Goal: Information Seeking & Learning: Learn about a topic

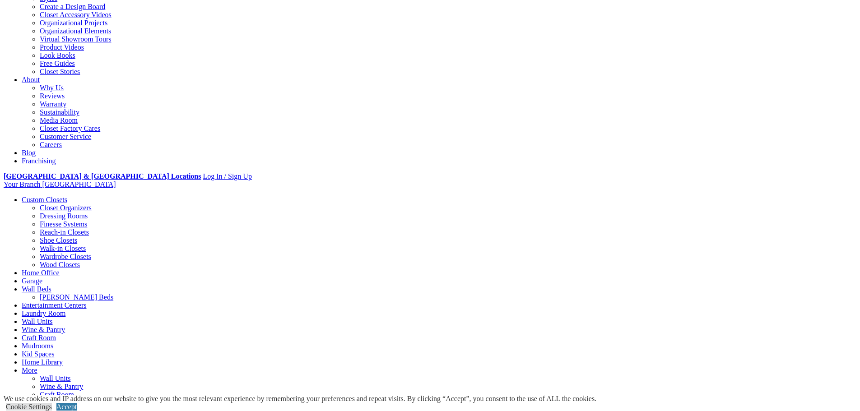
scroll to position [180, 0]
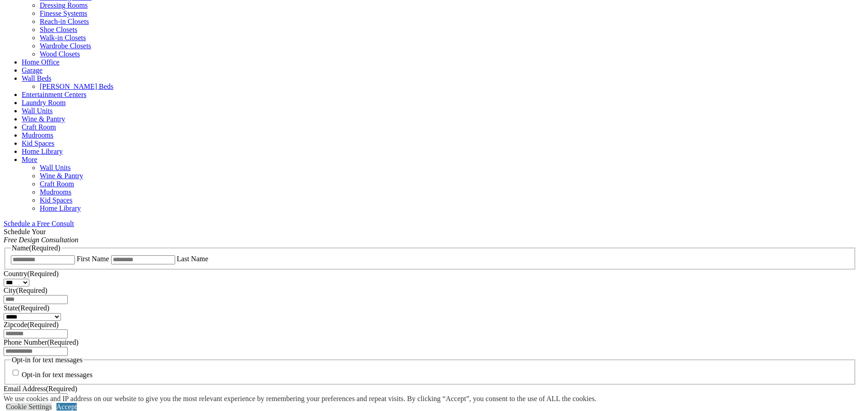
scroll to position [271, 0]
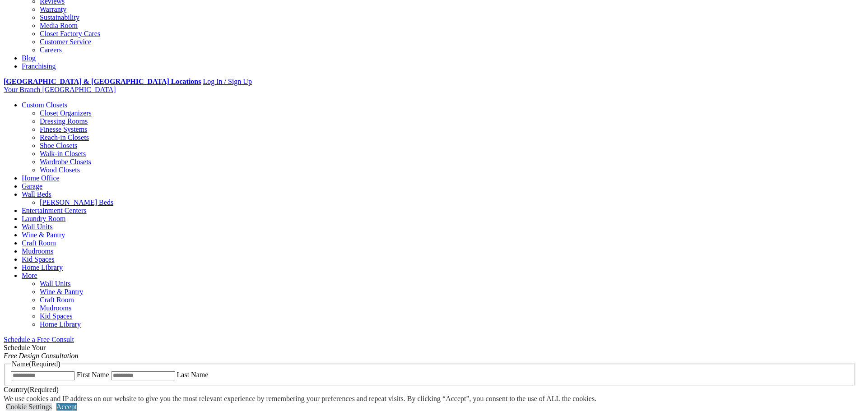
click at [86, 150] on link "Walk-in Closets" at bounding box center [63, 154] width 46 height 8
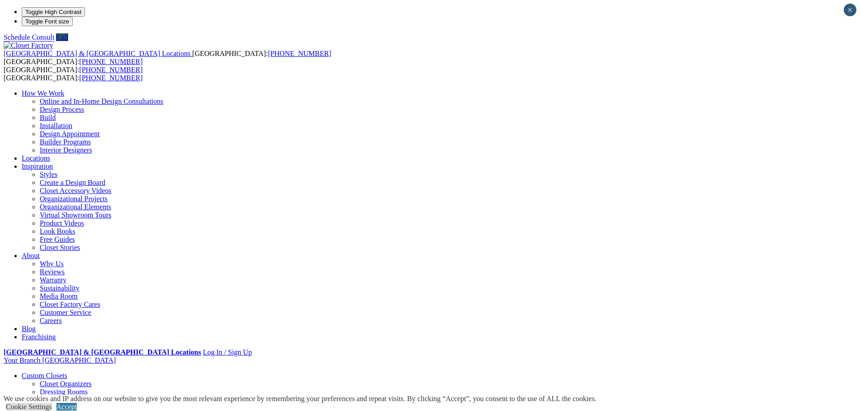
drag, startPoint x: 454, startPoint y: 161, endPoint x: 196, endPoint y: 152, distance: 258.2
drag, startPoint x: 268, startPoint y: 160, endPoint x: 430, endPoint y: 161, distance: 161.1
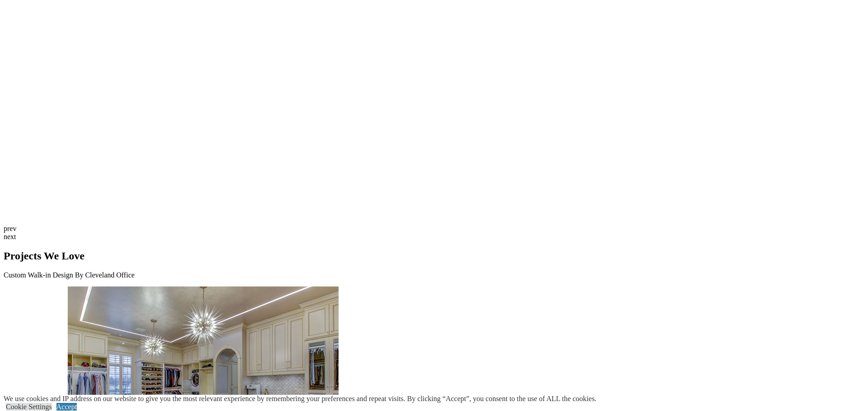
scroll to position [2523, 0]
